Goal: Complete application form

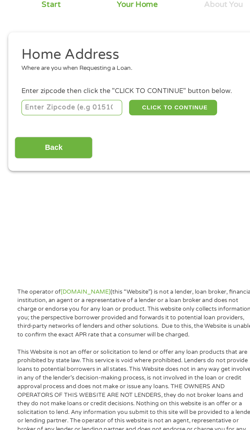
scroll to position [5, 0]
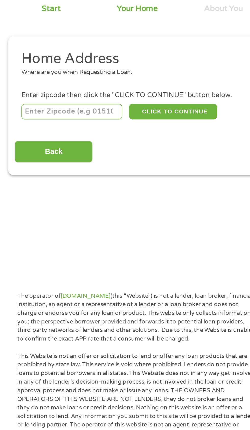
click at [39, 107] on input "number" at bounding box center [40, 107] width 57 height 9
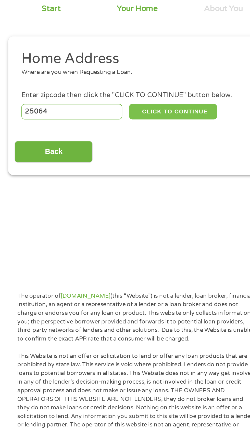
type input "25064"
click at [92, 108] on button "CLICK TO CONTINUE" at bounding box center [96, 107] width 49 height 9
type input "25064"
type input "[PERSON_NAME]"
select select "[US_STATE]"
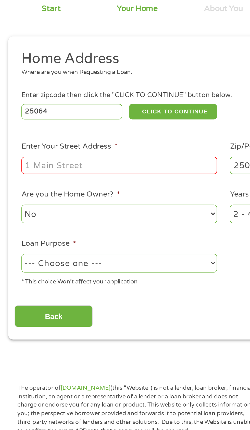
click at [48, 139] on input "Enter Your Street Address *" at bounding box center [66, 138] width 109 height 10
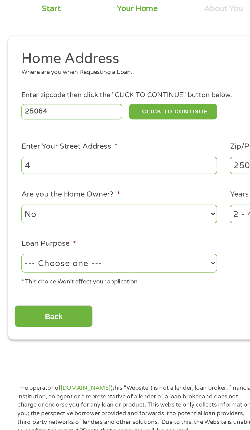
type input "42"
type input "[STREET_ADDRESS]"
click at [45, 169] on select "No Yes" at bounding box center [66, 165] width 109 height 10
click at [204, 170] on select "1 Year or less 1 - 2 Years 2 - 4 Years Over 4 Years" at bounding box center [183, 165] width 109 height 10
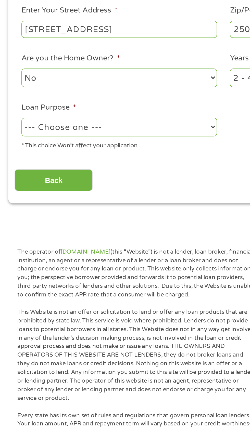
click at [41, 192] on select "--- Choose one --- Pay Bills Debt Consolidation Home Improvement Major Purchase…" at bounding box center [66, 192] width 109 height 10
select select "other"
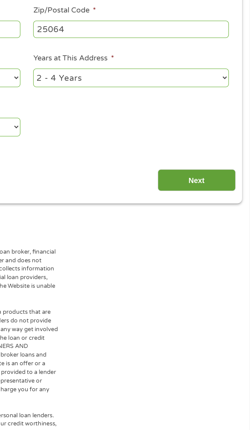
click at [203, 220] on input "Next" at bounding box center [220, 222] width 44 height 12
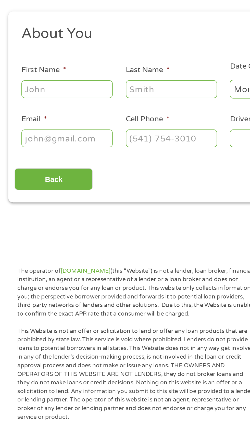
scroll to position [2, 0]
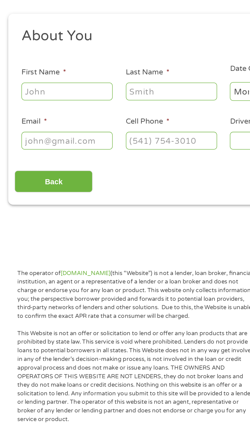
click at [31, 111] on input "First Name *" at bounding box center [37, 112] width 51 height 10
type input "[PERSON_NAME]"
click at [93, 109] on input "Last Name *" at bounding box center [95, 112] width 51 height 10
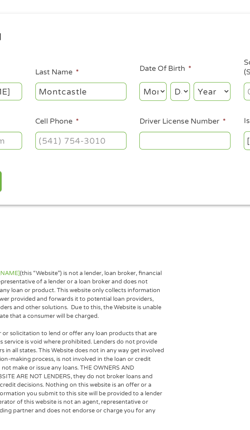
type input "Montcastle"
click at [136, 111] on select "Month 1 2 3 4 5 6 7 8 9 10 11 12" at bounding box center [136, 112] width 15 height 10
select select "5"
click at [157, 117] on select "Day 1 2 3 4 5 6 7 8 9 10 11 12 13 14 15 16 17 18 19 20 21 22 23 24 25 26 27 28 …" at bounding box center [151, 112] width 11 height 10
select select "14"
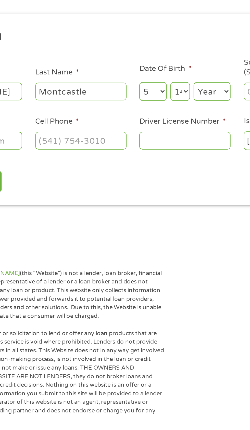
click at [180, 117] on select "Year [DATE] 2006 2005 2004 2003 2002 2001 2000 1999 1998 1997 1996 1995 1994 19…" at bounding box center [169, 112] width 21 height 10
select select "1991"
click at [137, 138] on input "Driver License Number *" at bounding box center [154, 140] width 51 height 10
click at [162, 141] on input "Driver License Number *" at bounding box center [154, 140] width 51 height 10
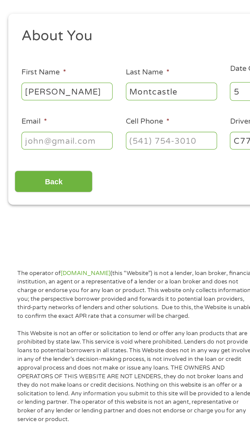
type input "C778167"
click at [38, 140] on input "Email *" at bounding box center [37, 140] width 51 height 10
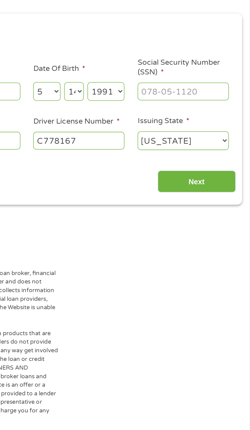
type input "[EMAIL_ADDRESS][DOMAIN_NAME]"
click at [196, 111] on input "Social Security Number (SSN) *" at bounding box center [212, 112] width 51 height 10
type input "233-39-7330"
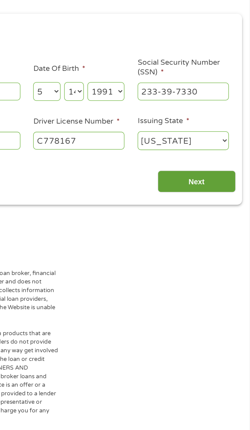
click at [234, 158] on input "Next" at bounding box center [220, 162] width 44 height 12
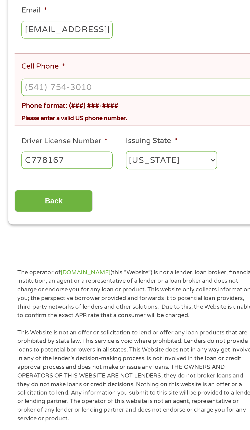
click at [24, 190] on input "Cell Phone *" at bounding box center [125, 191] width 226 height 10
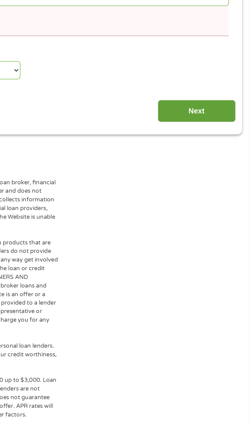
type input "[PHONE_NUMBER]"
click at [207, 255] on input "Next" at bounding box center [220, 254] width 44 height 12
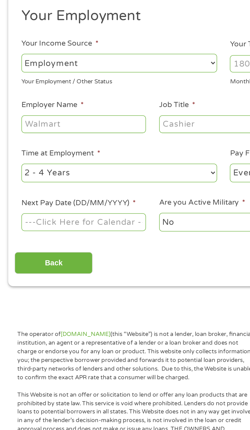
click at [29, 108] on select "--- Choose one --- Employment [DEMOGRAPHIC_DATA] Benefits" at bounding box center [66, 107] width 109 height 10
select select "selfEmployed"
click at [204, 113] on input "Your Total Monthly Income *" at bounding box center [183, 108] width 109 height 10
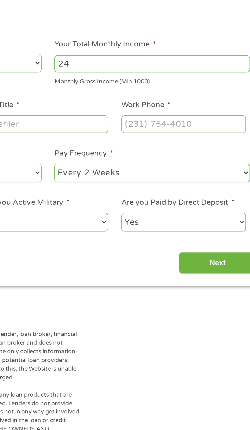
type input "2"
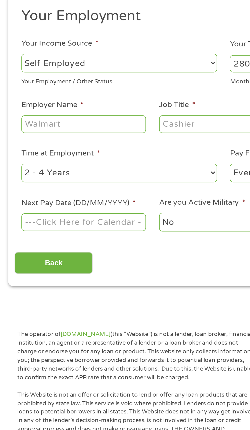
type input "2800"
click at [34, 143] on input "Employer Name *" at bounding box center [47, 142] width 70 height 10
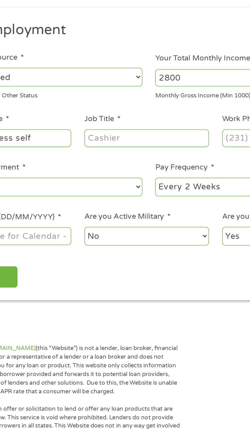
type input "Small business self"
click at [102, 142] on input "Job Title *" at bounding box center [124, 142] width 70 height 10
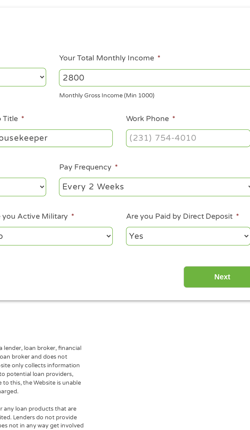
type input "Housekeeper"
click at [178, 141] on input "Work Phone *" at bounding box center [201, 142] width 70 height 10
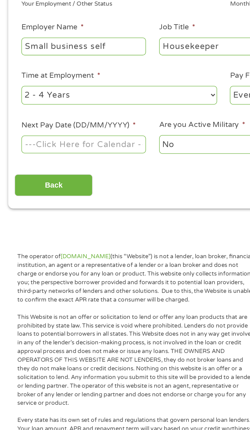
type input "[PHONE_NUMBER]"
click at [49, 170] on select "--- Choose one --- 1 Year or less 1 - 2 Years 2 - 4 Years Over 4 Years" at bounding box center [66, 169] width 109 height 10
click at [39, 193] on body "Home Get Loan Offer How it works FAQs Blog Cash Loans Quick Loans Online Loans …" at bounding box center [125, 386] width 250 height 777
click at [32, 196] on input "Next Pay Date (DD/MM/YYYY) *" at bounding box center [47, 197] width 70 height 10
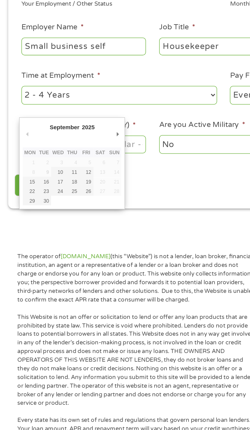
type input "[DATE]"
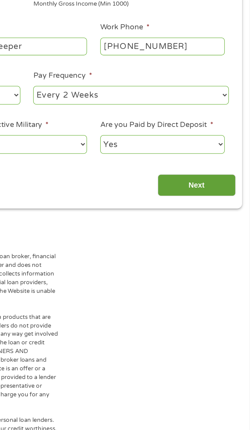
click at [216, 219] on input "Next" at bounding box center [220, 219] width 44 height 12
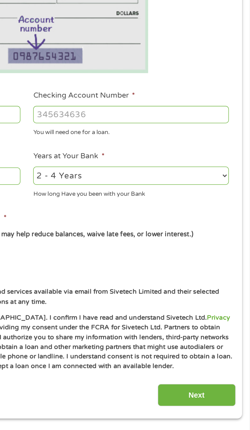
scroll to position [0, 0]
